Goal: Transaction & Acquisition: Purchase product/service

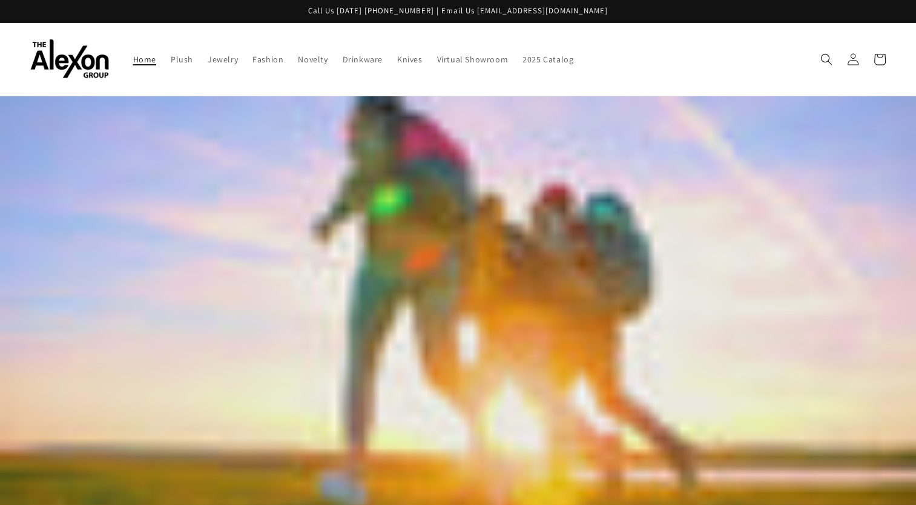
click at [133, 54] on span "Home" at bounding box center [144, 59] width 23 height 11
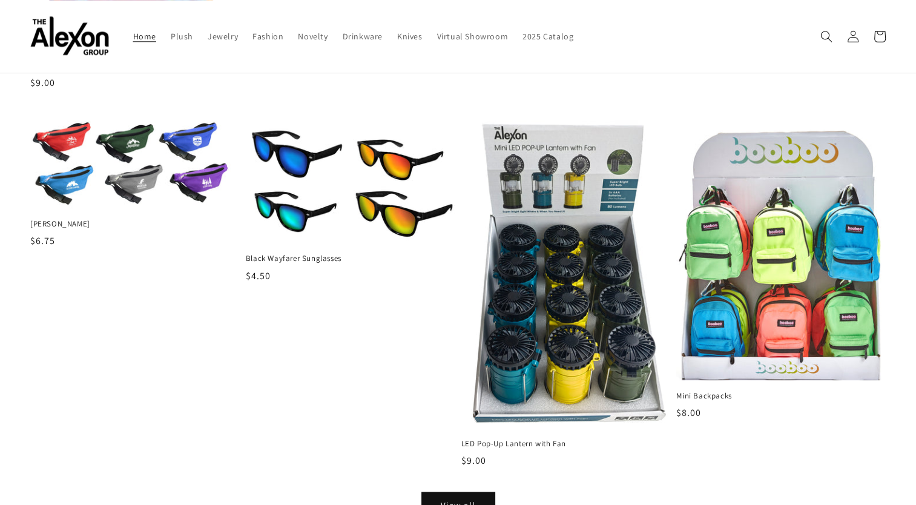
scroll to position [1322, 0]
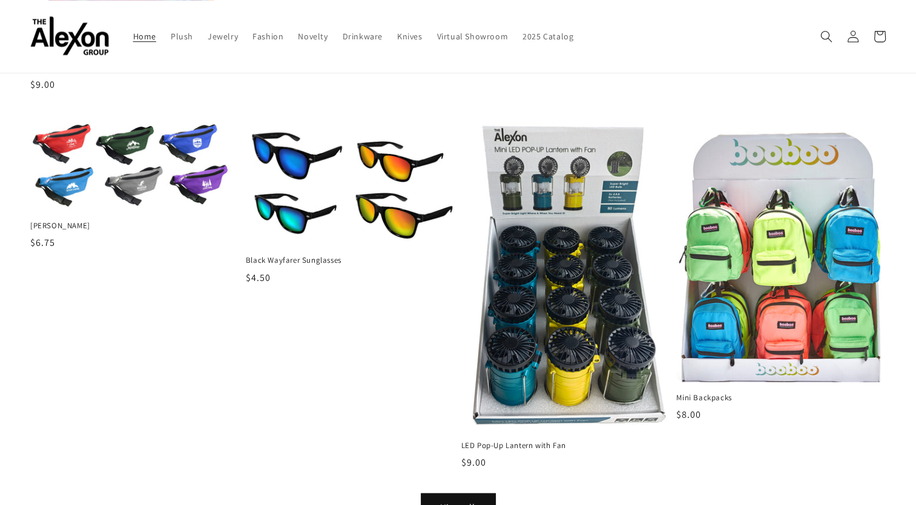
click at [477, 494] on link "View all" at bounding box center [458, 507] width 73 height 27
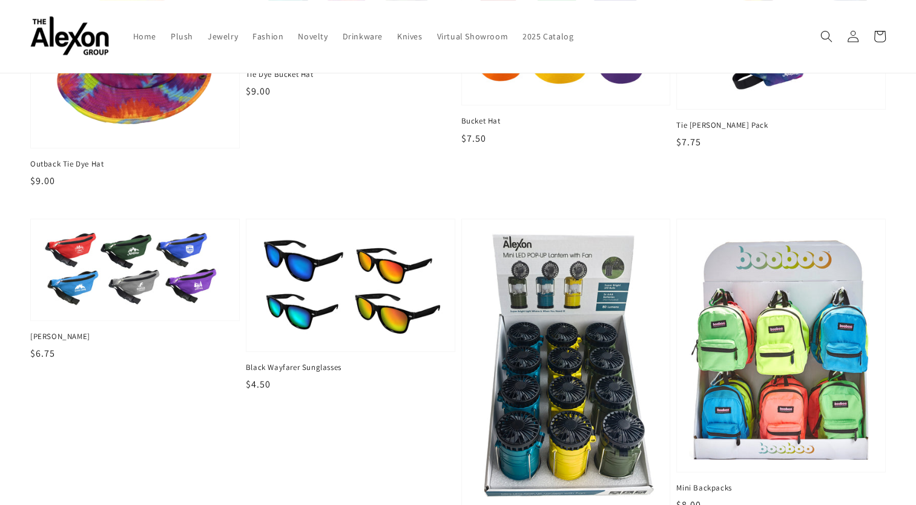
scroll to position [621, 0]
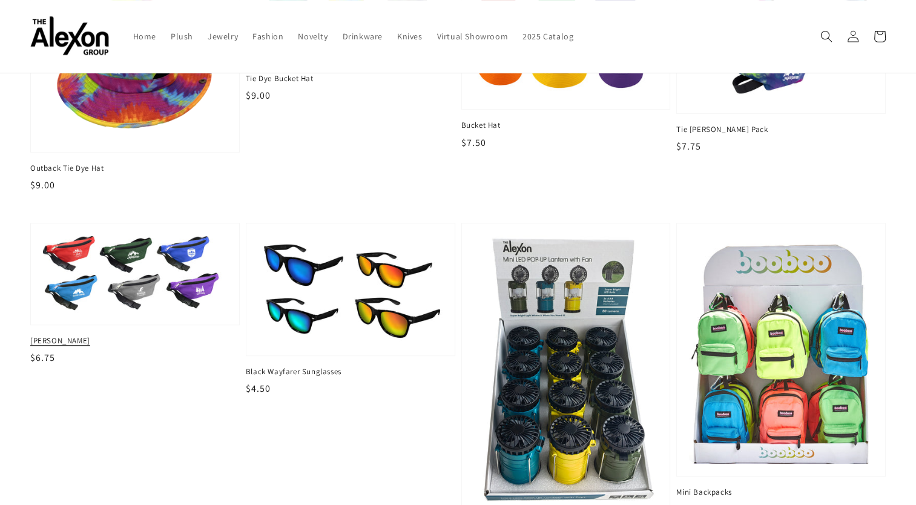
click at [165, 260] on img at bounding box center [135, 273] width 190 height 79
